Goal: Task Accomplishment & Management: Complete application form

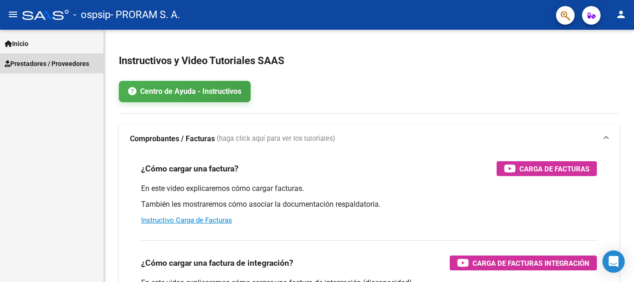
click at [29, 58] on link "Prestadores / Proveedores" at bounding box center [52, 63] width 104 height 20
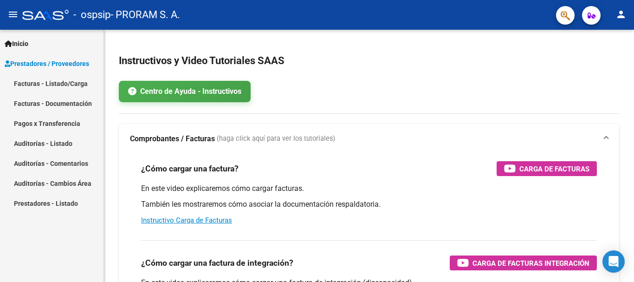
click at [45, 102] on link "Facturas - Documentación" at bounding box center [52, 103] width 104 height 20
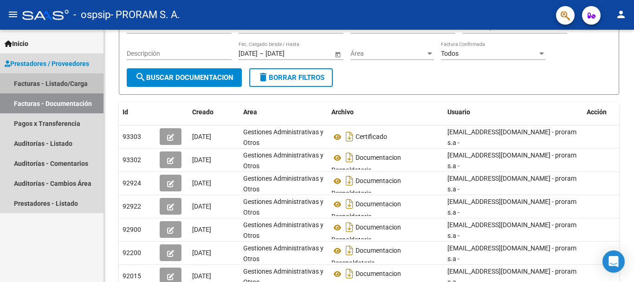
click at [25, 79] on link "Facturas - Listado/Carga" at bounding box center [52, 83] width 104 height 20
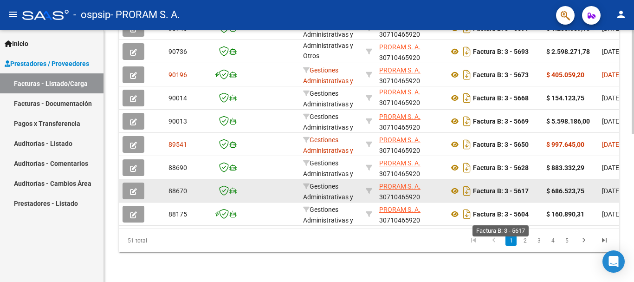
scroll to position [360, 0]
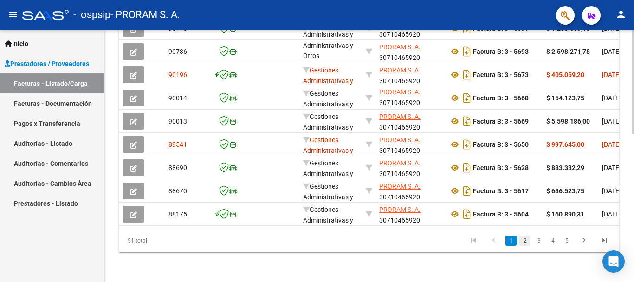
click at [525, 238] on link "2" at bounding box center [524, 240] width 11 height 10
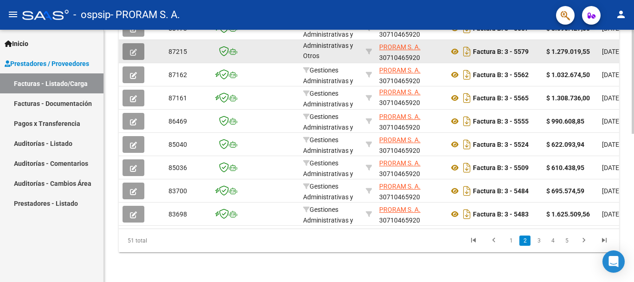
click at [132, 49] on icon "button" at bounding box center [133, 52] width 7 height 7
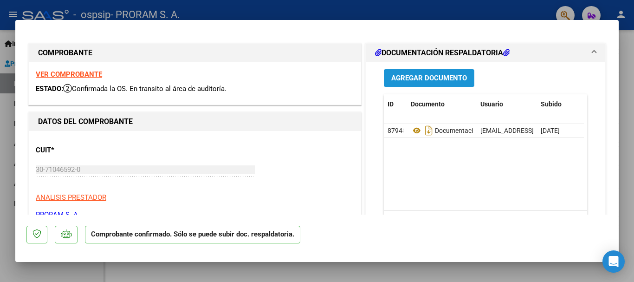
click at [434, 77] on span "Agregar Documento" at bounding box center [429, 78] width 76 height 8
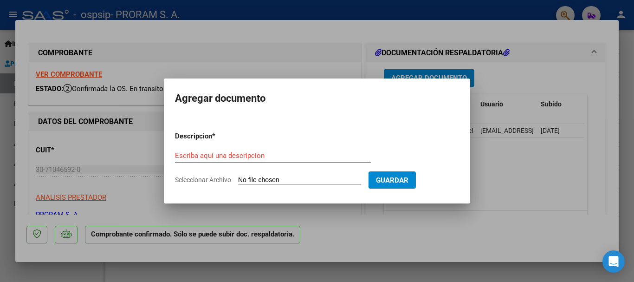
click at [254, 177] on input "Seleccionar Archivo" at bounding box center [299, 180] width 123 height 9
type input "C:\fakepath\Pte [PERSON_NAME]pdf"
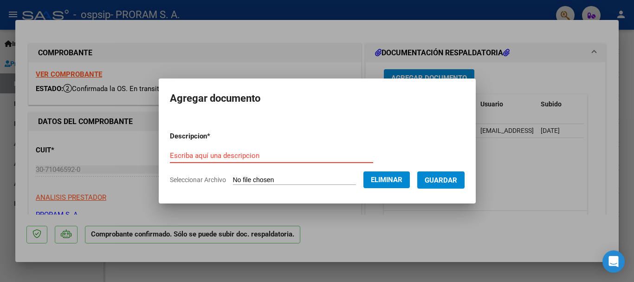
click at [222, 149] on div "Escriba aquí una descripcion" at bounding box center [271, 156] width 203 height 14
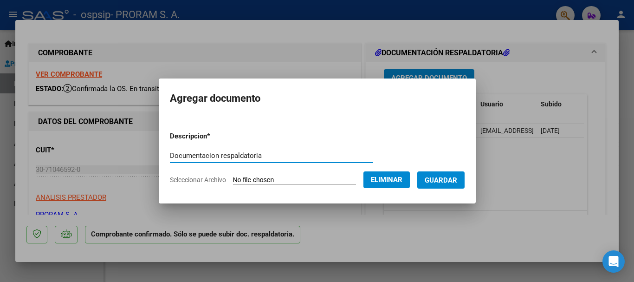
type input "Documentacion respaldatoria"
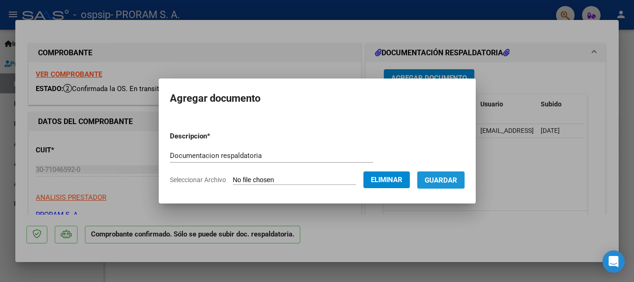
click at [441, 176] on span "Guardar" at bounding box center [441, 180] width 32 height 8
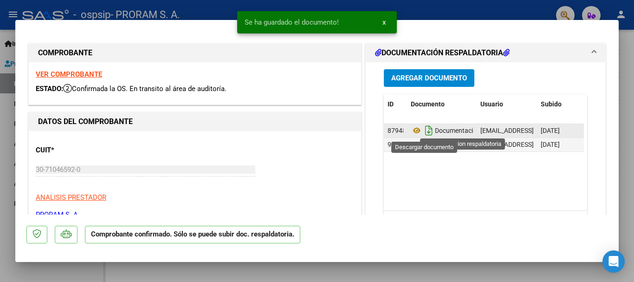
click at [425, 129] on icon "Descargar documento" at bounding box center [429, 130] width 12 height 15
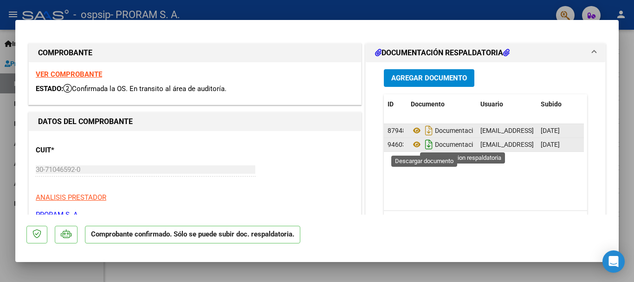
click at [426, 141] on icon "Descargar documento" at bounding box center [429, 144] width 12 height 15
click at [417, 77] on span "Agregar Documento" at bounding box center [429, 78] width 76 height 8
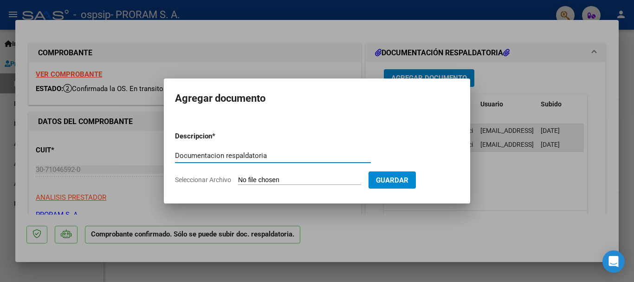
type input "Documentacion respaldatoria"
click at [282, 181] on input "Seleccionar Archivo" at bounding box center [299, 180] width 123 height 9
type input "C:\fakepath\Doc20251015112921.pdf"
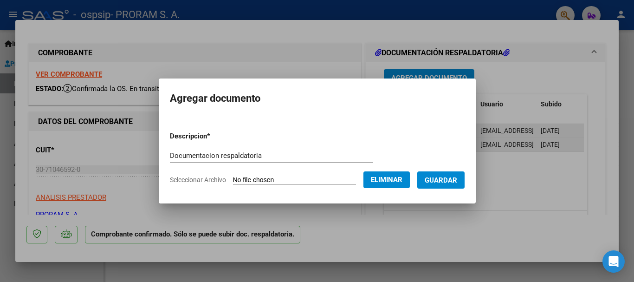
click at [457, 179] on span "Guardar" at bounding box center [441, 180] width 32 height 8
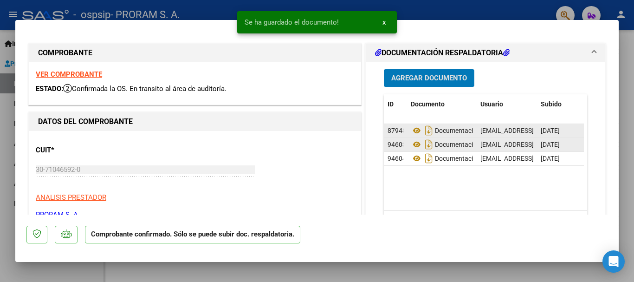
click at [474, 6] on div at bounding box center [317, 141] width 634 height 282
type input "$ 0,00"
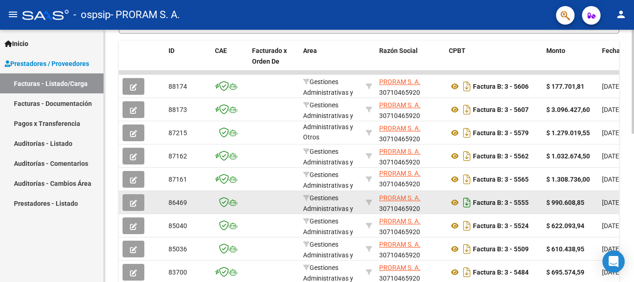
scroll to position [221, 0]
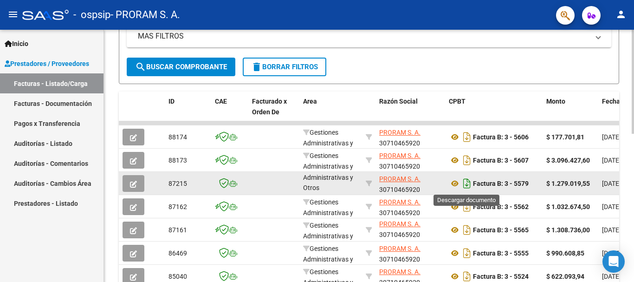
click at [467, 182] on icon "Descargar documento" at bounding box center [467, 183] width 12 height 15
click at [130, 181] on icon "button" at bounding box center [133, 184] width 7 height 7
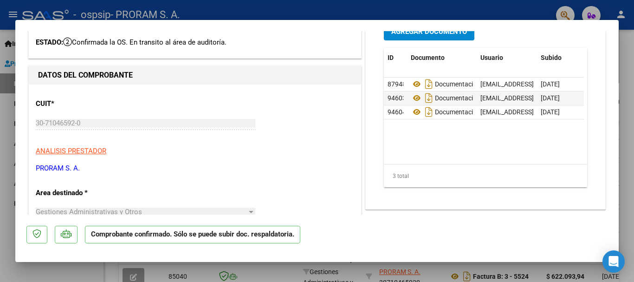
scroll to position [0, 0]
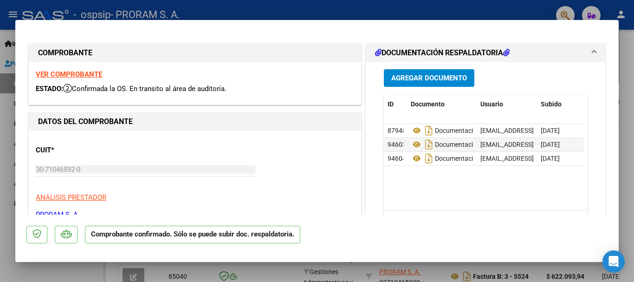
click at [429, 10] on div at bounding box center [317, 141] width 634 height 282
type input "$ 0,00"
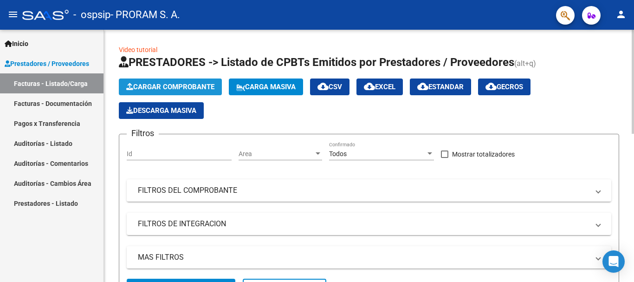
click at [180, 86] on span "Cargar Comprobante" at bounding box center [170, 87] width 88 height 8
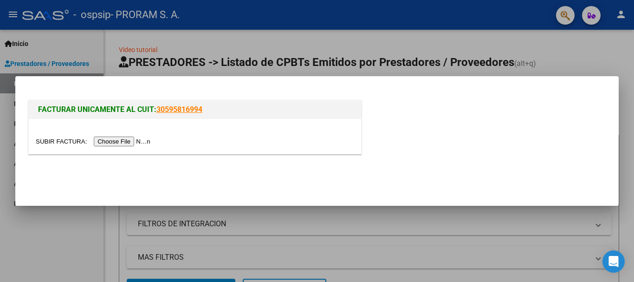
click at [120, 142] on input "file" at bounding box center [94, 141] width 117 height 10
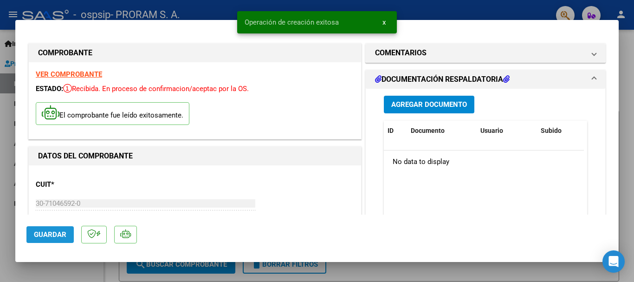
click at [41, 232] on span "Guardar" at bounding box center [50, 234] width 32 height 8
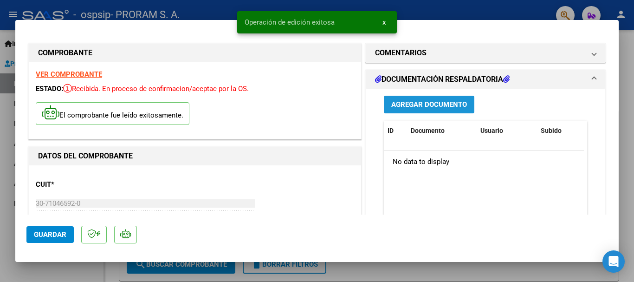
click at [422, 104] on span "Agregar Documento" at bounding box center [429, 105] width 76 height 8
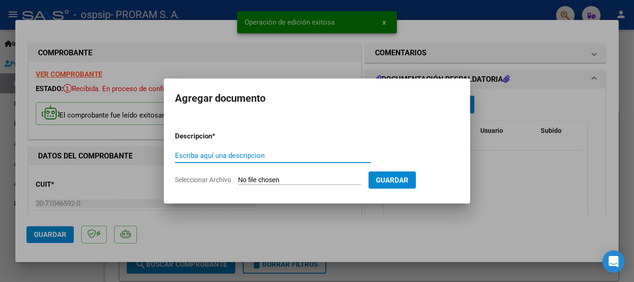
click at [209, 156] on input "Escriba aquí una descripcion" at bounding box center [273, 155] width 196 height 8
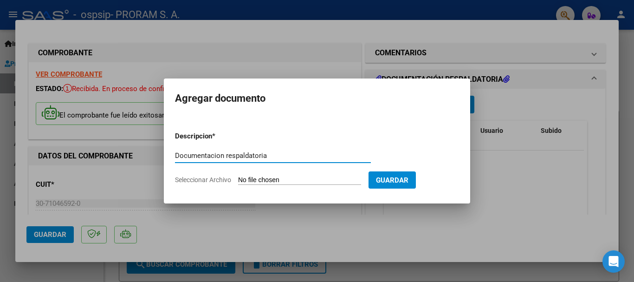
type input "Documentacion respaldatoria"
drag, startPoint x: 257, startPoint y: 177, endPoint x: 251, endPoint y: 182, distance: 7.9
drag, startPoint x: 251, startPoint y: 182, endPoint x: 456, endPoint y: 117, distance: 215.4
click at [456, 117] on mat-dialog-content "Descripcion * Documentacion respaldatoria Escriba aquí una descripcion Seleccio…" at bounding box center [317, 154] width 306 height 75
drag, startPoint x: 279, startPoint y: 180, endPoint x: 221, endPoint y: 182, distance: 58.1
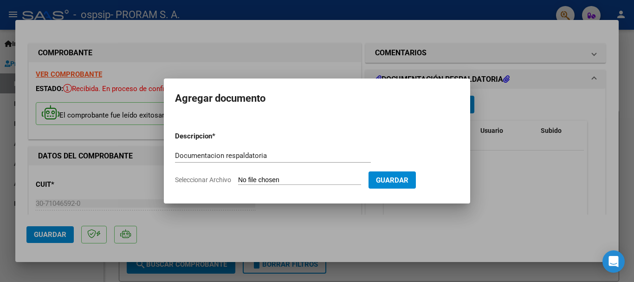
click at [221, 182] on span "Seleccionar Archivo" at bounding box center [203, 179] width 56 height 7
click at [238, 182] on input "Seleccionar Archivo" at bounding box center [299, 180] width 123 height 9
type input "C:\fakepath\Pte. [PERSON_NAME] .pdf"
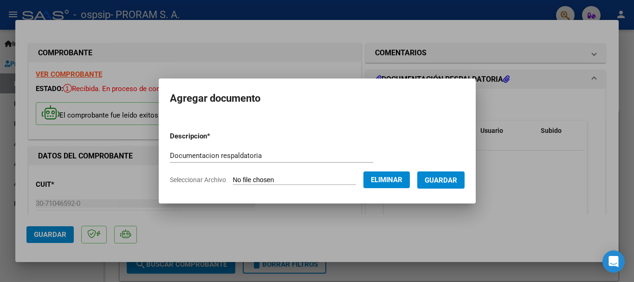
click at [449, 178] on span "Guardar" at bounding box center [441, 180] width 32 height 8
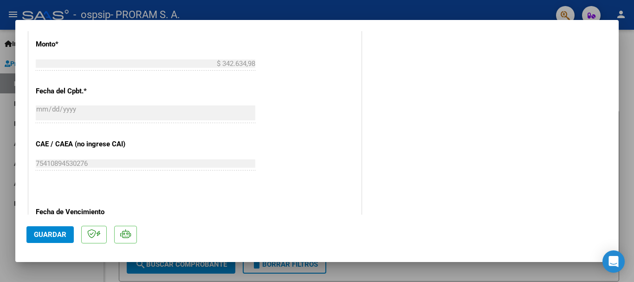
scroll to position [418, 0]
click at [41, 234] on span "Guardar" at bounding box center [50, 234] width 32 height 8
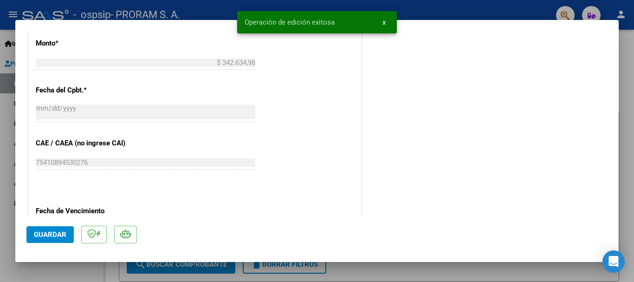
click at [448, 11] on div at bounding box center [317, 141] width 634 height 282
type input "$ 0,00"
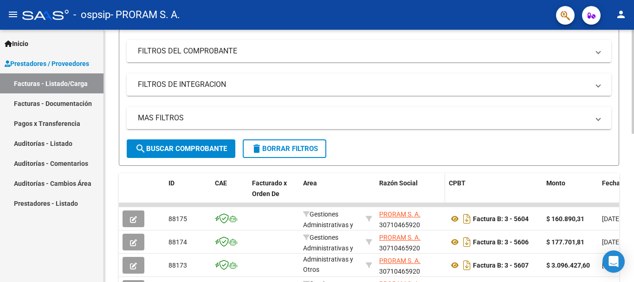
scroll to position [360, 0]
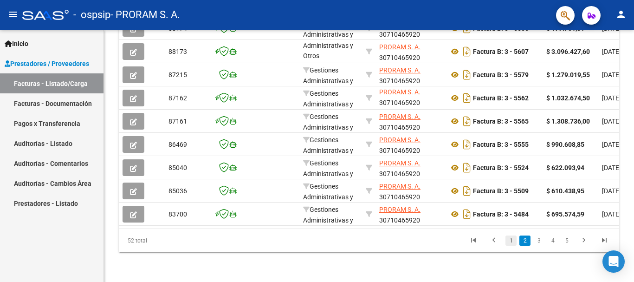
click at [510, 238] on link "1" at bounding box center [511, 240] width 11 height 10
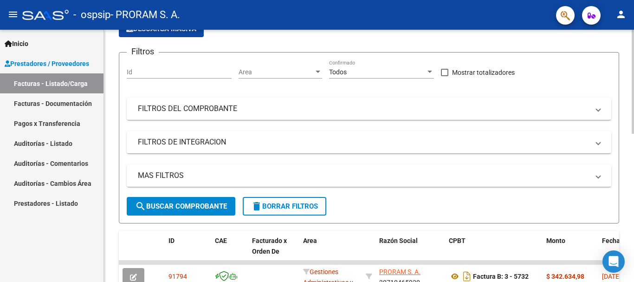
scroll to position [128, 0]
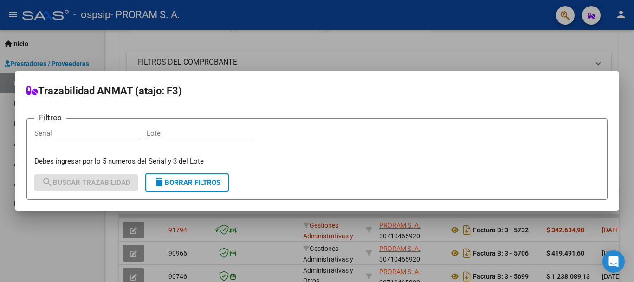
click at [408, 34] on div at bounding box center [317, 141] width 634 height 282
